Goal: Complete application form

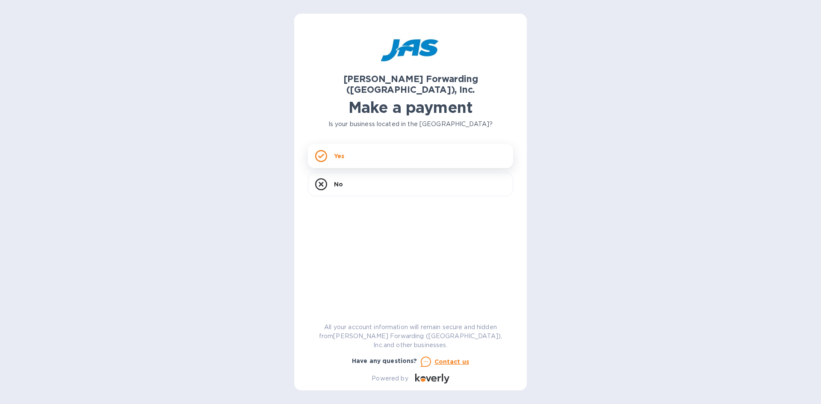
click at [385, 145] on div "Yes" at bounding box center [410, 156] width 205 height 24
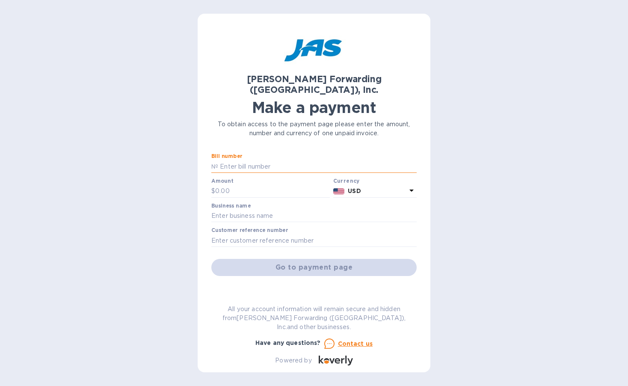
click at [287, 160] on input "text" at bounding box center [317, 166] width 199 height 13
type input "c"
type input "CLT503381967"
click at [281, 185] on input "text" at bounding box center [272, 191] width 115 height 13
type input "135.00"
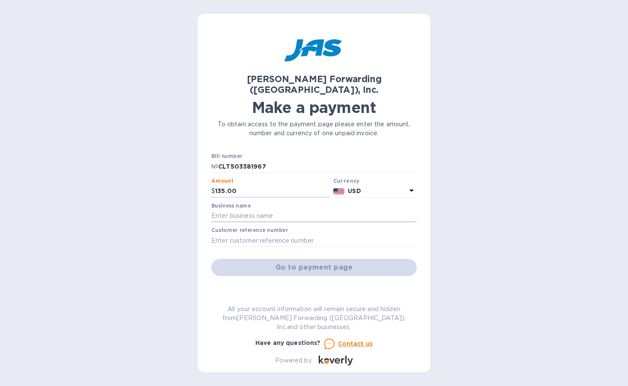
click at [282, 210] on input "text" at bounding box center [313, 216] width 205 height 13
type input "Consolidated Manufacturing International LLC"
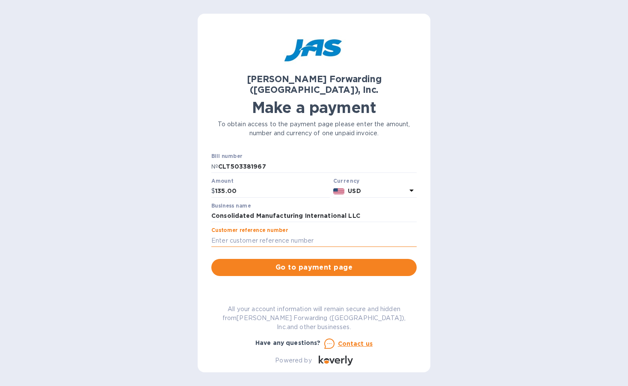
click at [274, 234] on input "text" at bounding box center [313, 240] width 205 height 13
click at [258, 234] on input "text" at bounding box center [313, 240] width 205 height 13
type input "EMPIRE32"
